Goal: Task Accomplishment & Management: Use online tool/utility

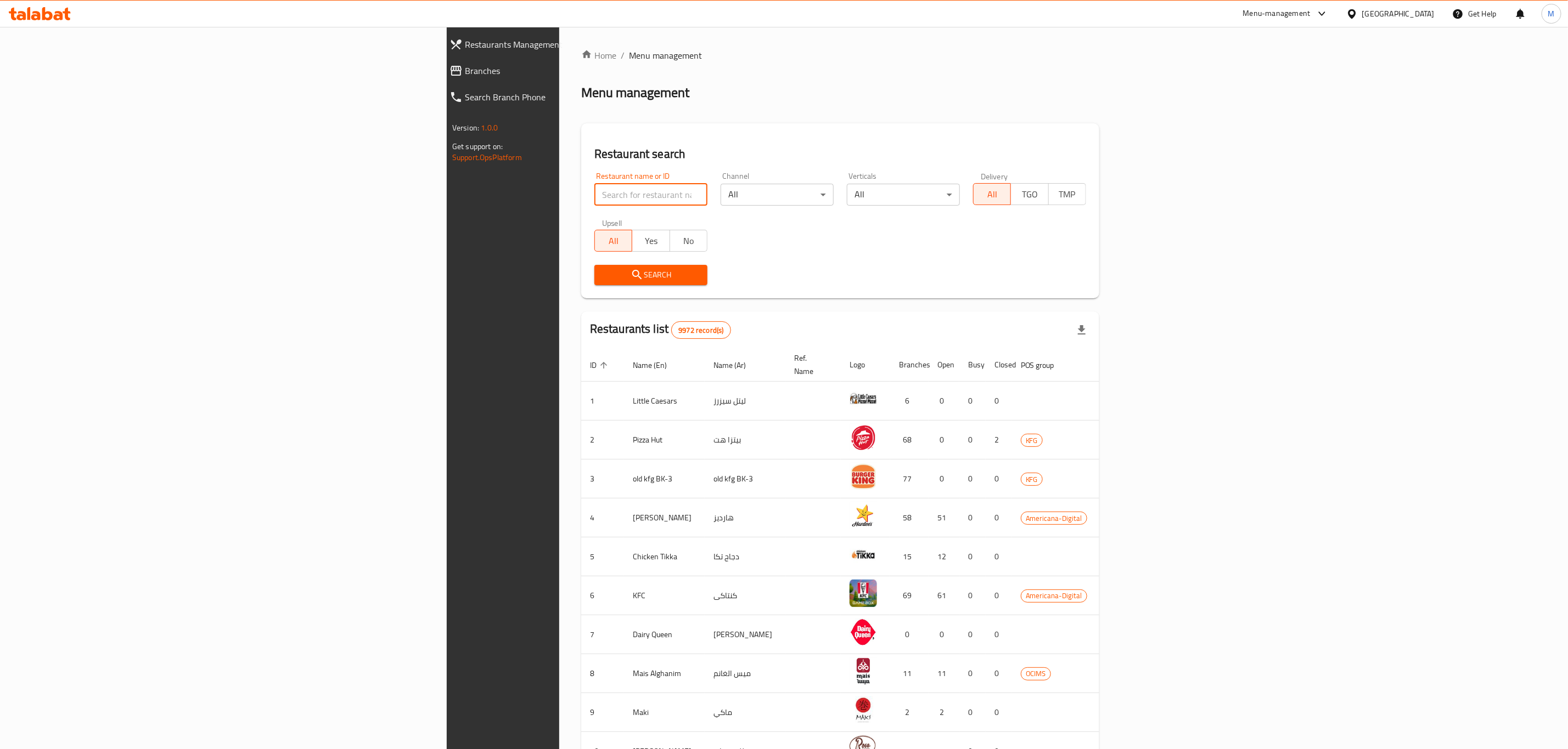
click at [594, 195] on input "search" at bounding box center [651, 195] width 113 height 22
paste input "607778"
type input "607778"
click at [603, 276] on span "Search" at bounding box center [651, 275] width 95 height 14
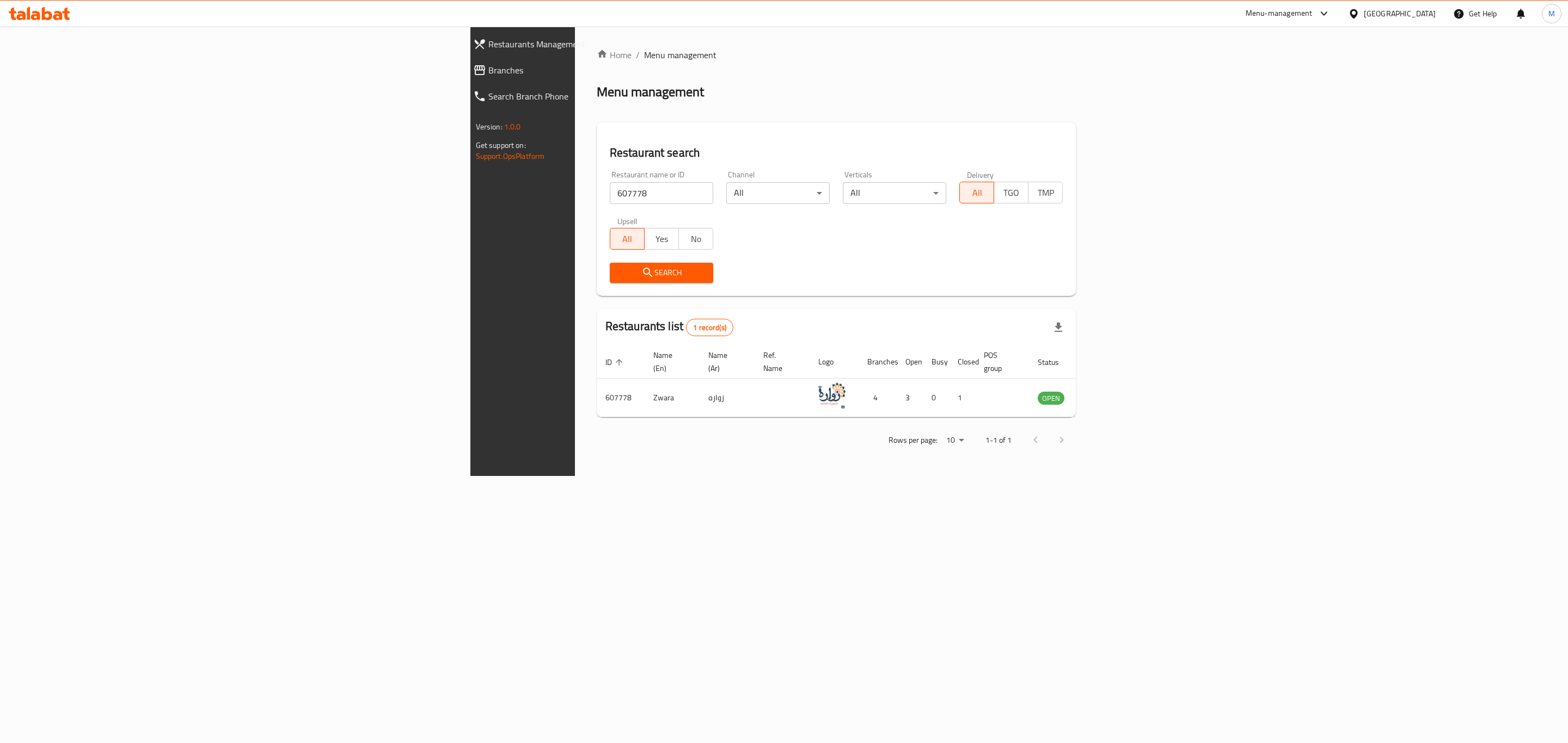
click at [597, 92] on div "Menu management" at bounding box center [836, 91] width 479 height 18
click at [613, 101] on div "Menu management" at bounding box center [836, 91] width 479 height 18
click at [1105, 396] on icon "enhanced table" at bounding box center [1104, 398] width 4 height 4
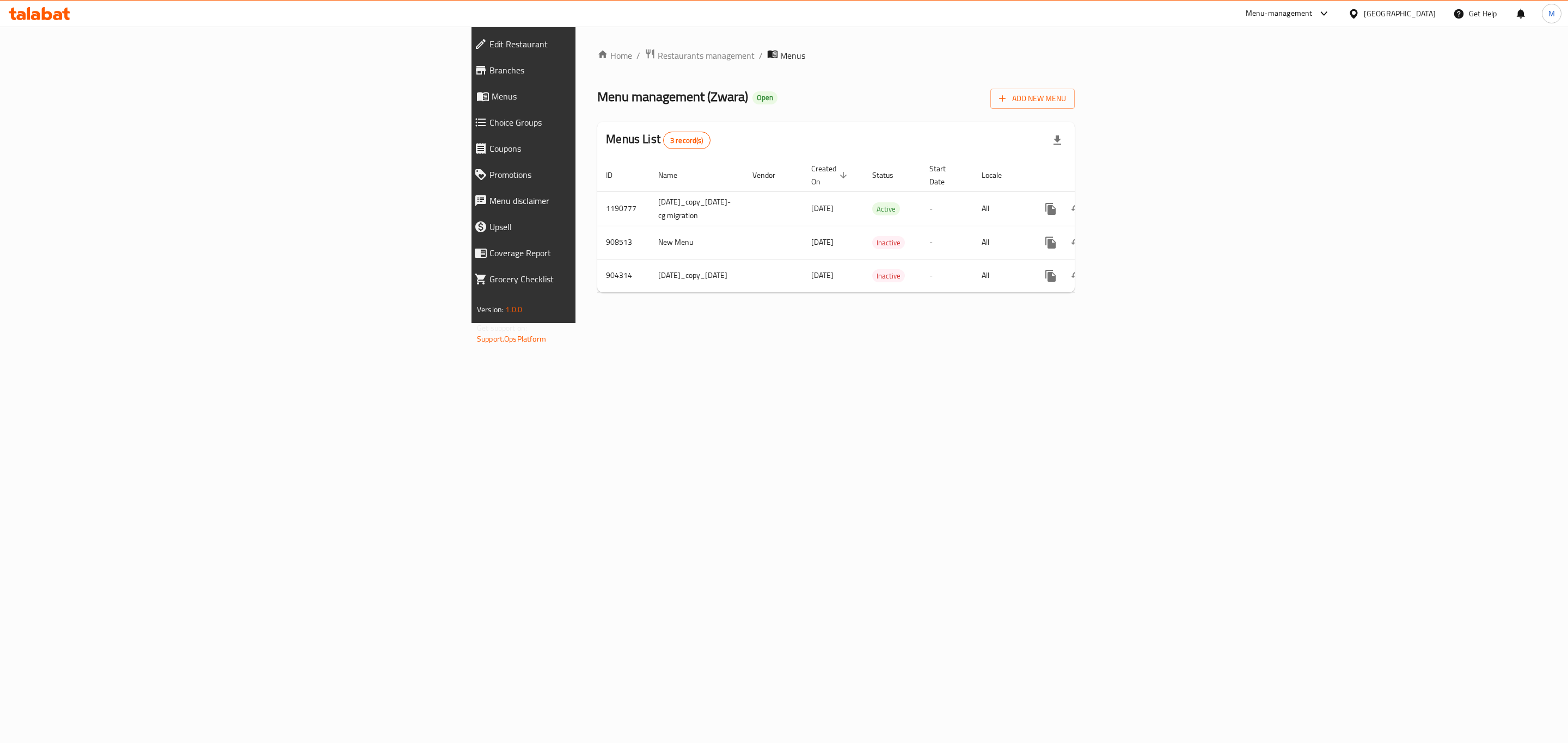
click at [489, 44] on span "Edit Restaurant" at bounding box center [607, 44] width 235 height 13
